Goal: Transaction & Acquisition: Purchase product/service

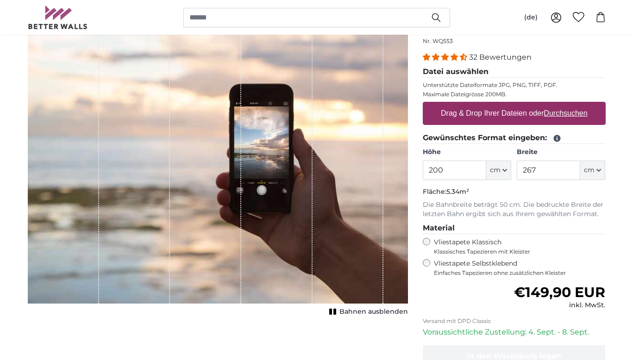
scroll to position [106, 0]
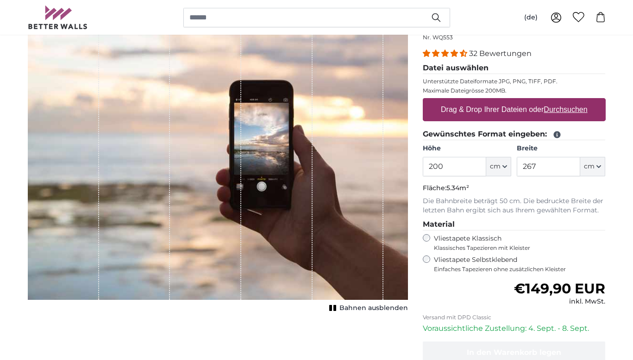
click at [564, 109] on u "Durchsuchen" at bounding box center [566, 110] width 44 height 8
click at [564, 101] on input "Drag & Drop Ihrer Dateien oder Durchsuchen" at bounding box center [514, 99] width 183 height 3
type input "**********"
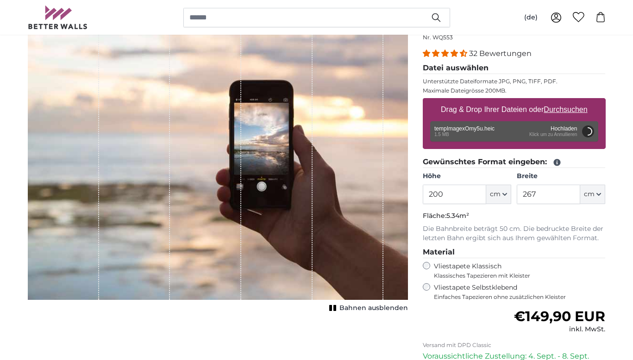
scroll to position [106, 0]
type input "266"
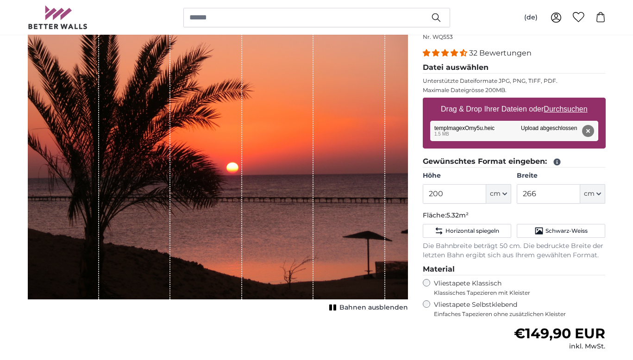
click at [598, 193] on icon "button" at bounding box center [599, 194] width 4 height 2
click at [506, 193] on icon "button" at bounding box center [505, 194] width 5 height 5
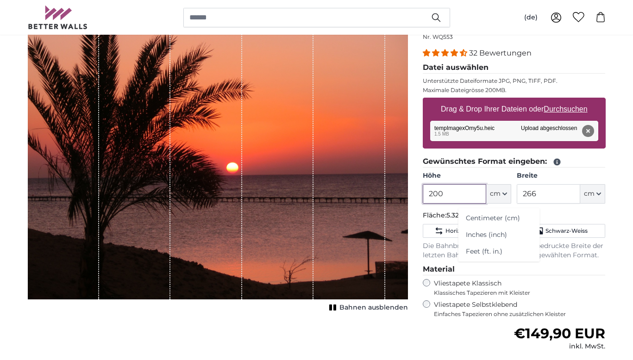
click at [451, 197] on input "200" at bounding box center [454, 193] width 63 height 19
type input "2"
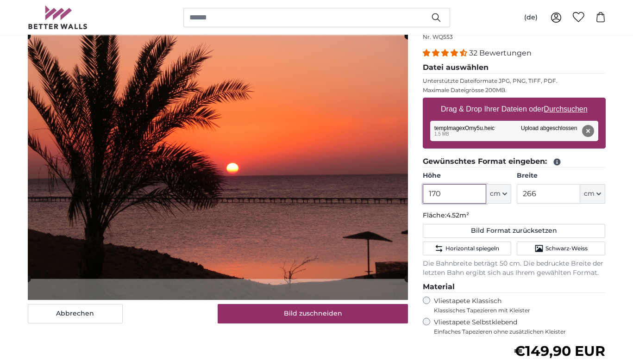
type input "170"
drag, startPoint x: 541, startPoint y: 194, endPoint x: 588, endPoint y: 203, distance: 47.8
click at [541, 194] on input "266" at bounding box center [548, 193] width 63 height 19
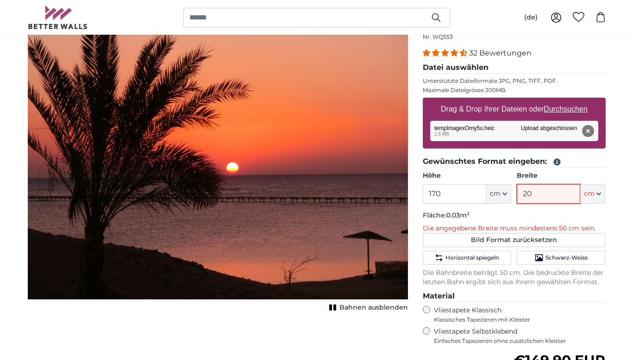
type input "200"
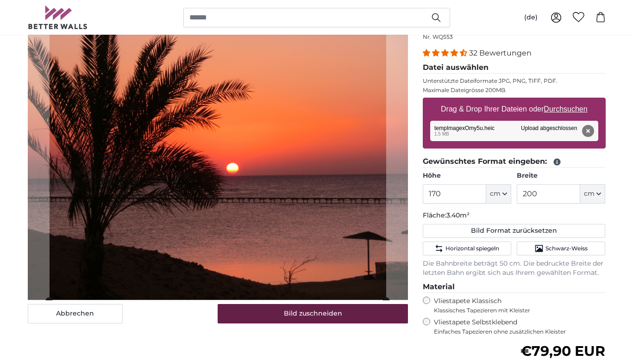
click at [340, 314] on button "Bild zuschneiden" at bounding box center [313, 313] width 190 height 19
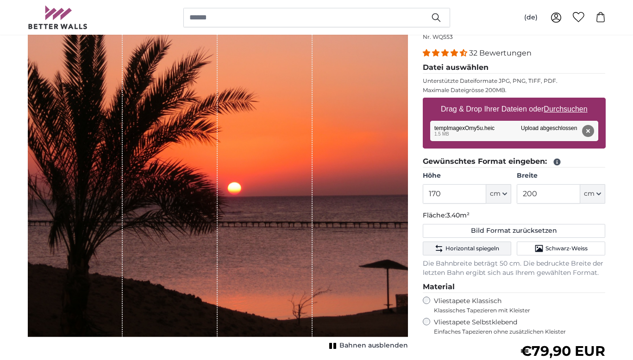
click at [471, 247] on span "Horizontal spiegeln" at bounding box center [473, 248] width 54 height 7
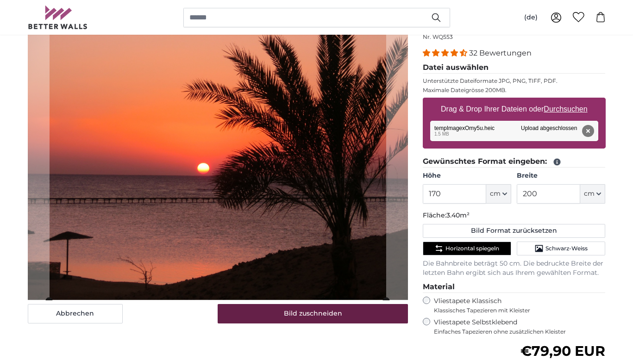
click at [332, 314] on button "Bild zuschneiden" at bounding box center [313, 313] width 190 height 19
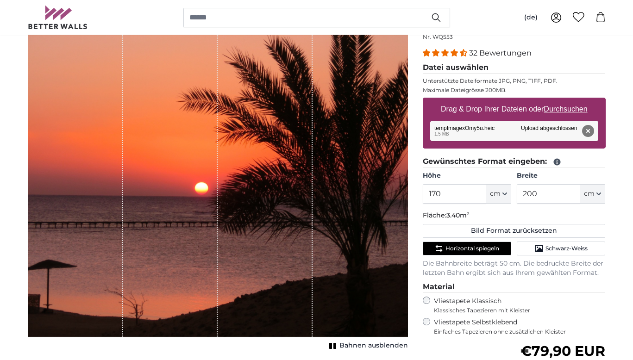
click at [476, 247] on span "Horizontal spiegeln" at bounding box center [473, 248] width 54 height 7
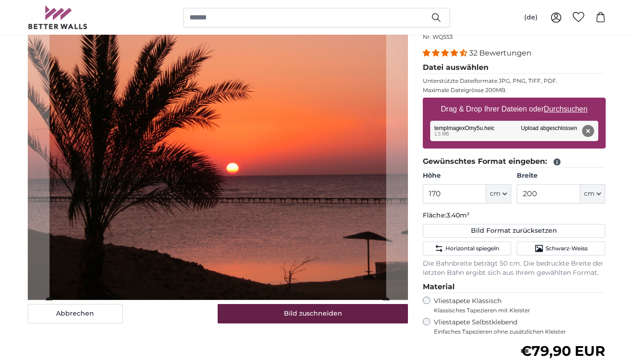
click at [324, 317] on button "Bild zuschneiden" at bounding box center [313, 313] width 190 height 19
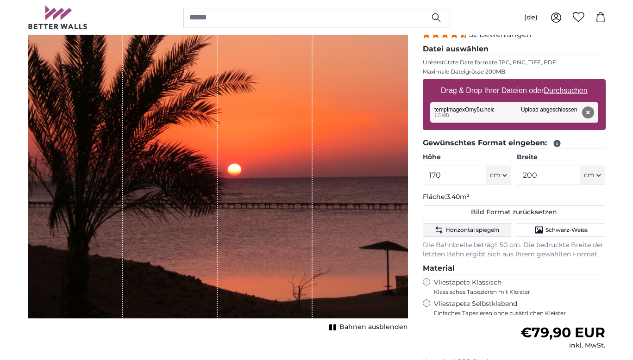
scroll to position [125, 1]
click at [464, 227] on span "Horizontal spiegeln" at bounding box center [473, 229] width 54 height 7
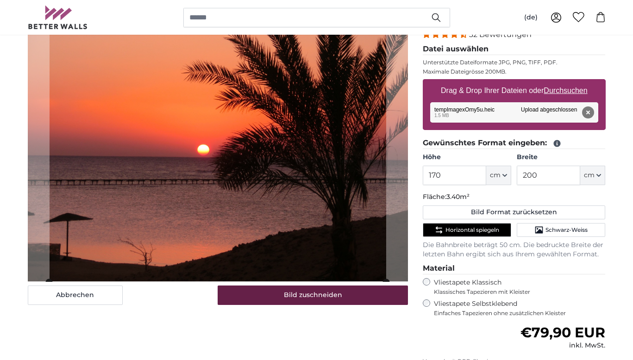
scroll to position [125, 0]
click at [313, 296] on button "Bild zuschneiden" at bounding box center [313, 295] width 190 height 19
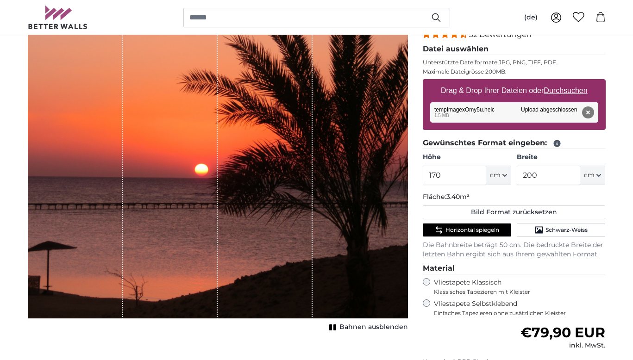
click at [478, 229] on span "Horizontal spiegeln" at bounding box center [473, 229] width 54 height 7
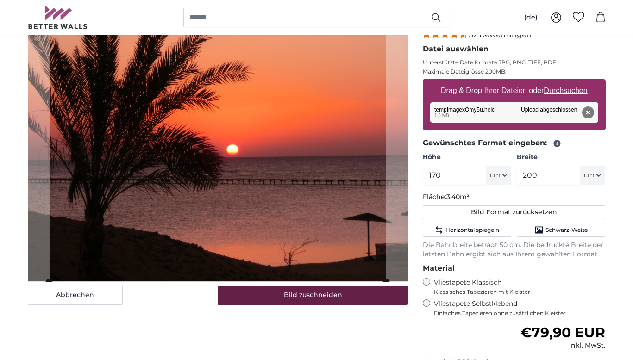
scroll to position [126, 0]
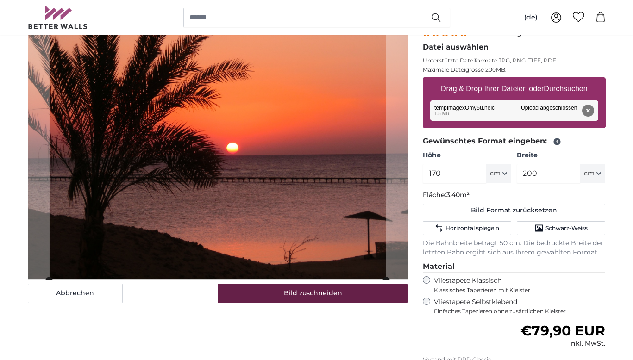
click at [341, 296] on button "Bild zuschneiden" at bounding box center [313, 293] width 190 height 19
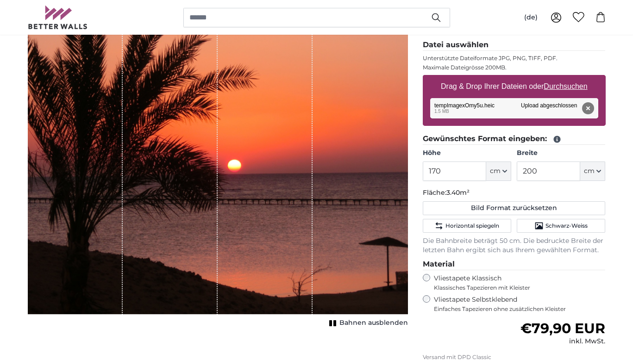
scroll to position [129, 0]
click at [541, 170] on input "200" at bounding box center [548, 171] width 63 height 19
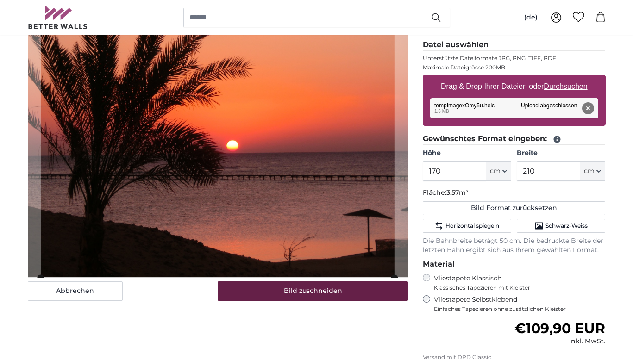
click at [304, 289] on button "Bild zuschneiden" at bounding box center [313, 291] width 190 height 19
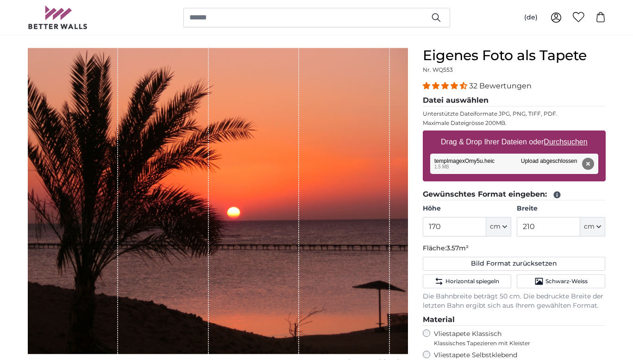
scroll to position [72, 0]
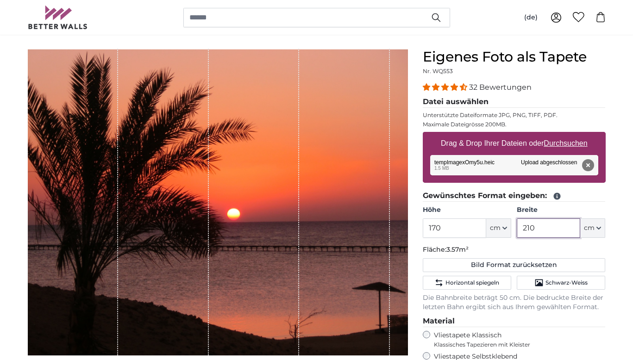
drag, startPoint x: 537, startPoint y: 228, endPoint x: 556, endPoint y: 235, distance: 19.8
click at [544, 230] on input "210" at bounding box center [548, 228] width 63 height 19
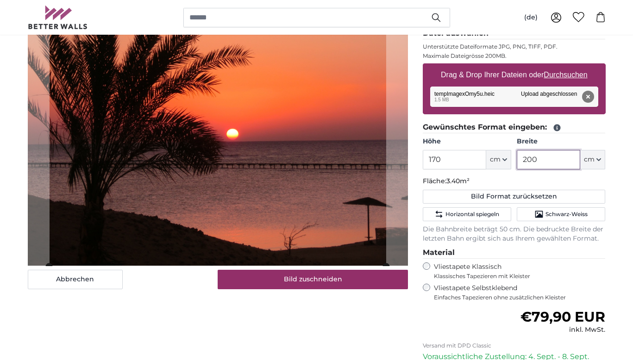
scroll to position [141, 0]
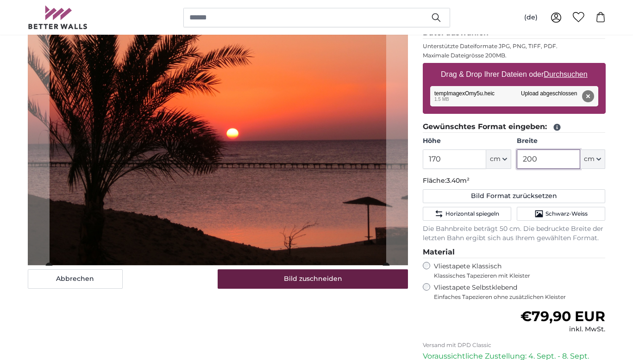
type input "200"
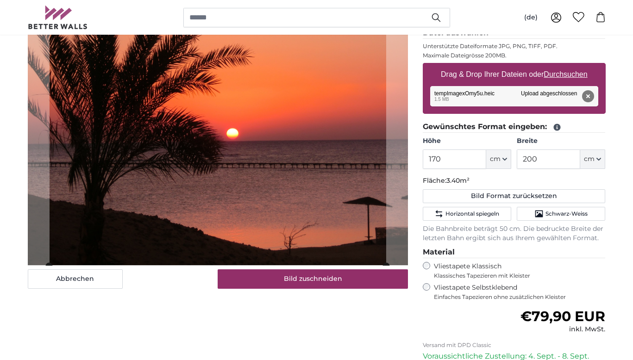
click at [336, 279] on button "Bild zuschneiden" at bounding box center [313, 279] width 190 height 19
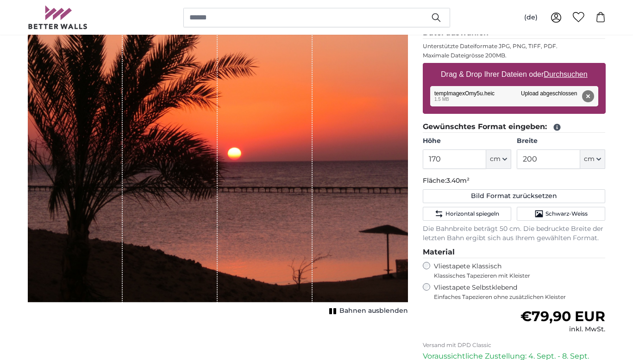
click at [367, 311] on span "Bahnen ausblenden" at bounding box center [374, 311] width 69 height 9
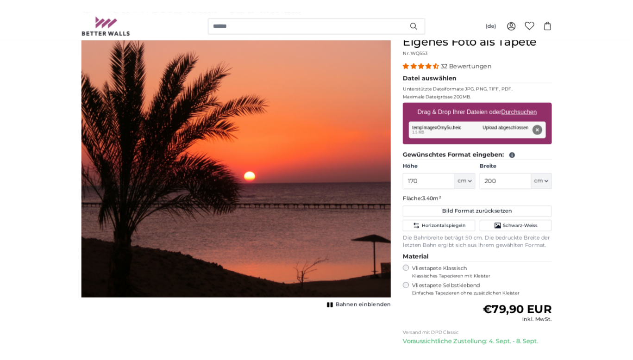
scroll to position [95, 0]
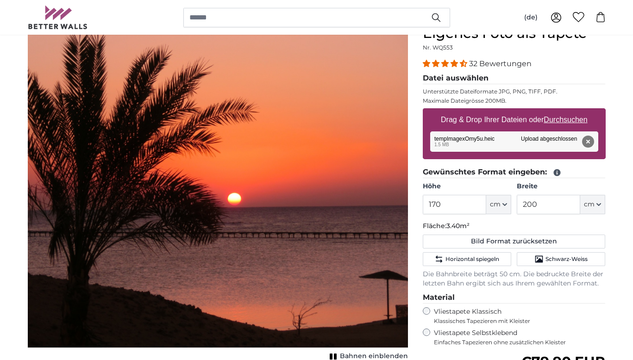
click at [461, 138] on div "Entfernen Nochmal versuchen Entfernen Hochladen Abbrechen Nochmal versuchen Ent…" at bounding box center [514, 142] width 168 height 20
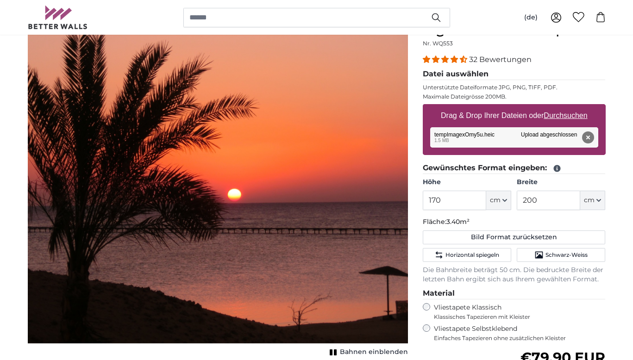
scroll to position [103, 0]
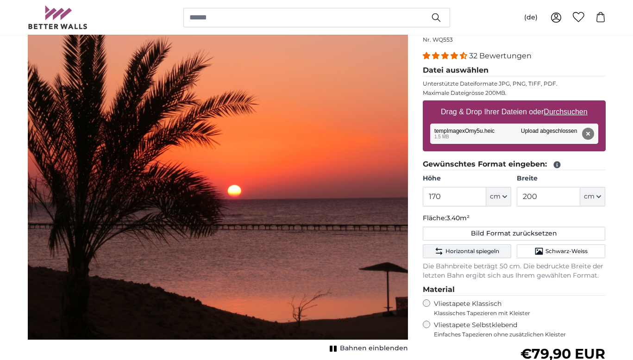
click at [466, 250] on span "Horizontal spiegeln" at bounding box center [473, 251] width 54 height 7
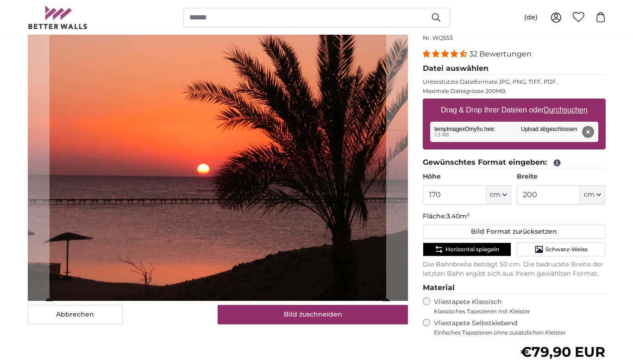
click at [323, 316] on button "Bild zuschneiden" at bounding box center [313, 314] width 190 height 19
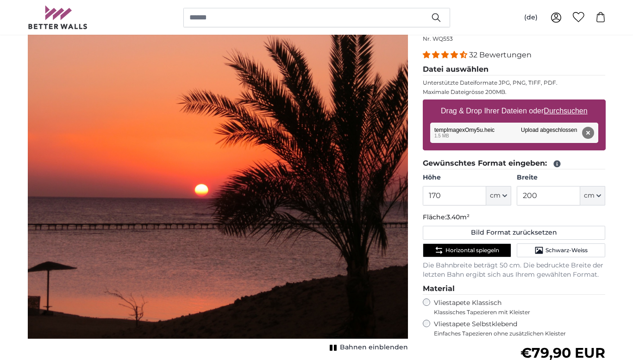
scroll to position [103, 0]
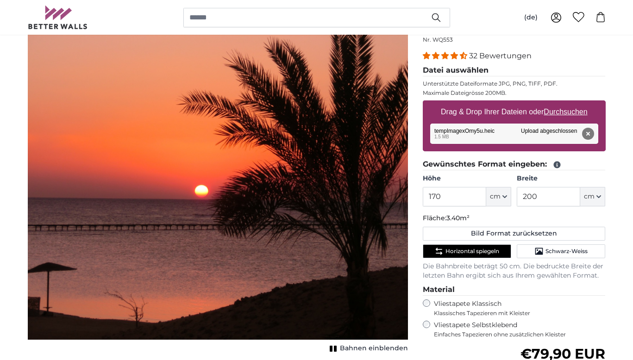
click at [356, 346] on span "Bahnen einblenden" at bounding box center [374, 348] width 68 height 9
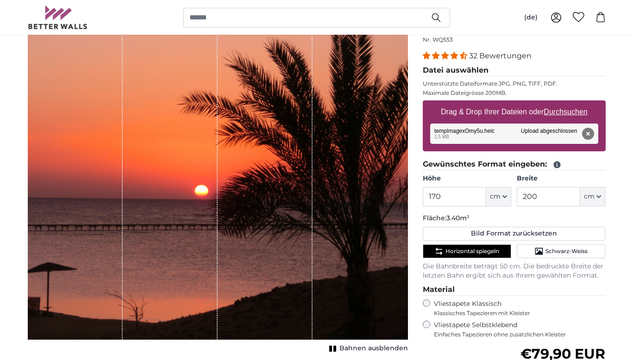
scroll to position [103, 1]
click at [376, 348] on span "Bahnen ausblenden" at bounding box center [374, 348] width 69 height 9
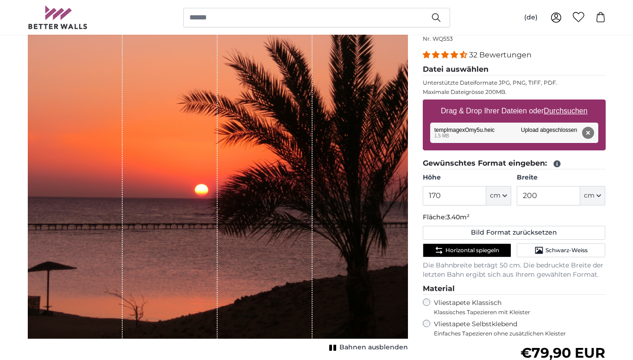
scroll to position [104, 0]
